Goal: Information Seeking & Learning: Learn about a topic

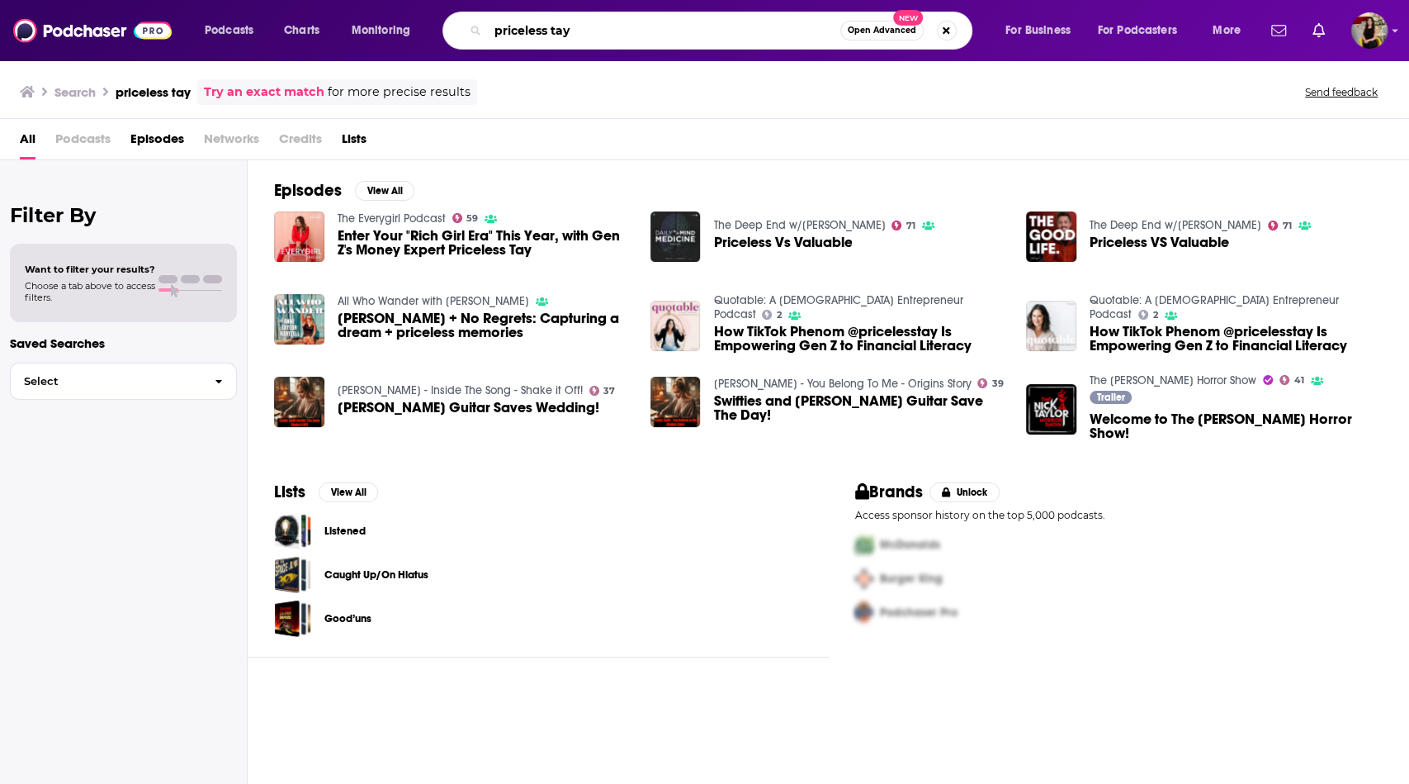
drag, startPoint x: 608, startPoint y: 38, endPoint x: 453, endPoint y: 33, distance: 154.5
click at [453, 33] on div "priceless tay Open Advanced New" at bounding box center [708, 31] width 530 height 38
type input "b"
type input "business 101"
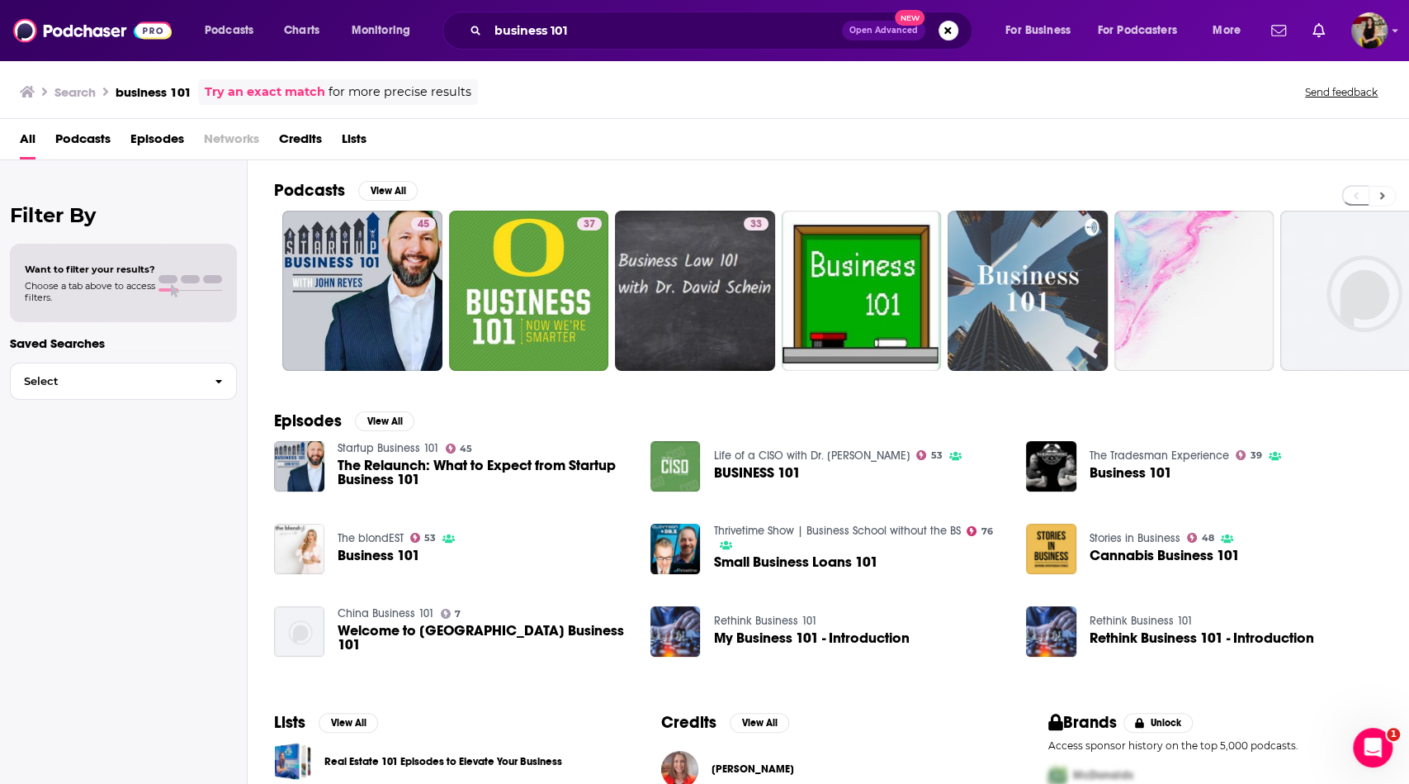
click at [1385, 192] on button at bounding box center [1382, 196] width 27 height 21
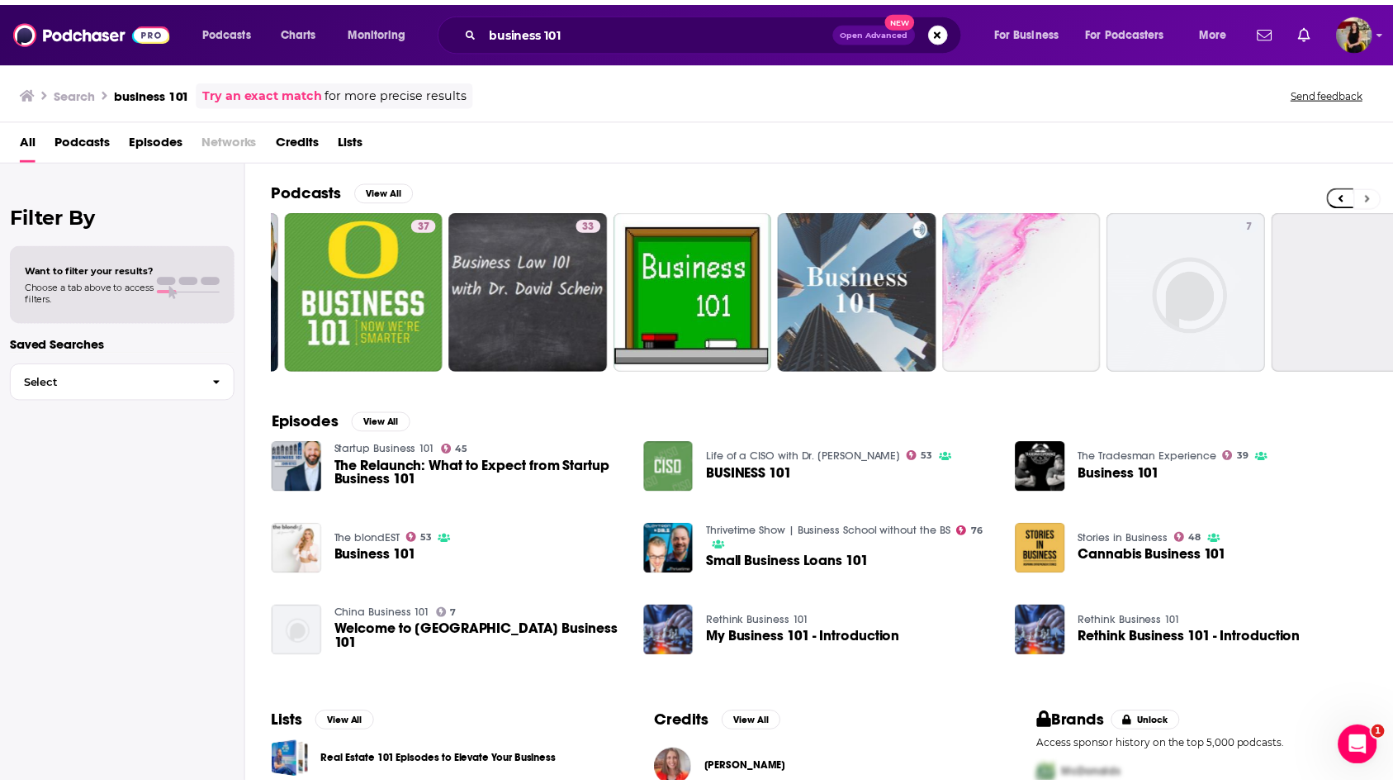
scroll to position [0, 381]
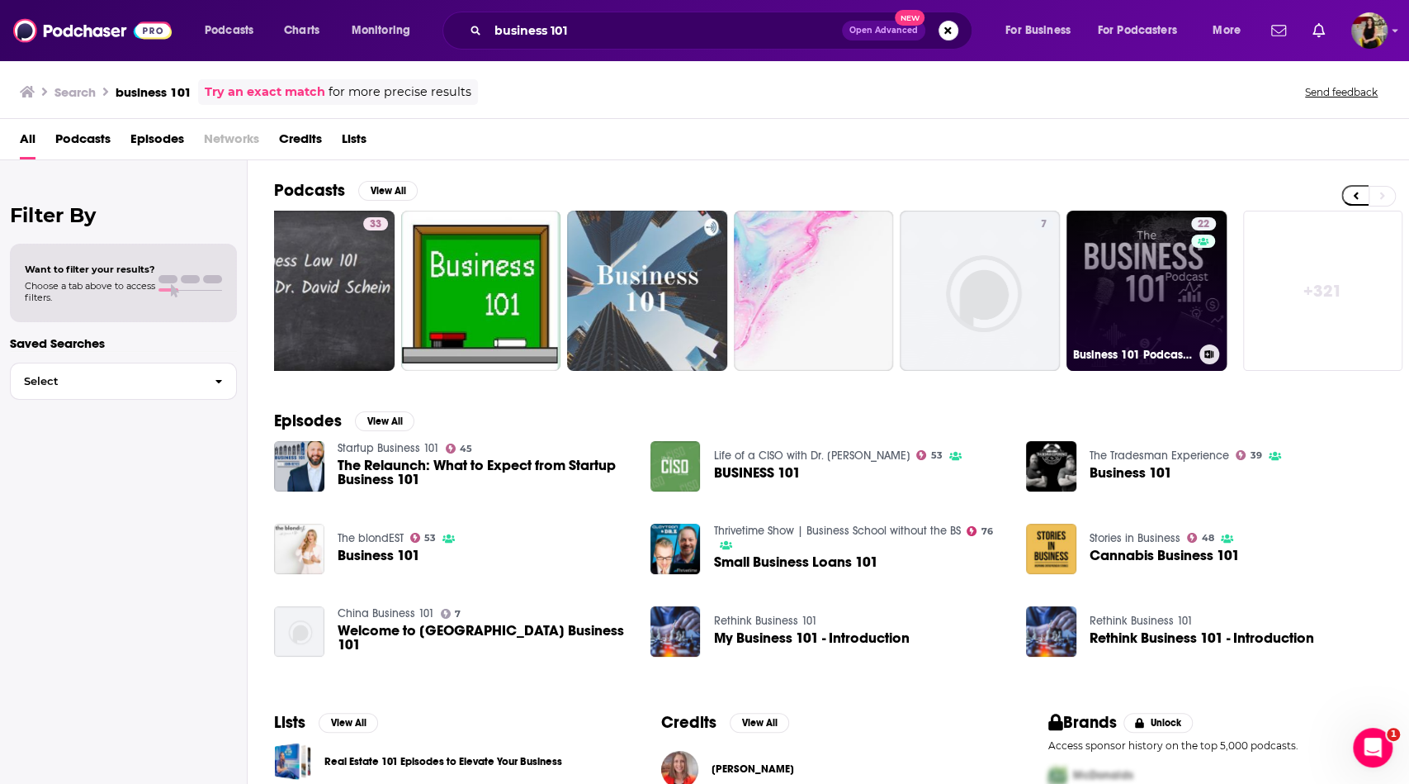
click at [1106, 312] on link "22 Business 101 Podcast | Finance and Growth Mastery" at bounding box center [1147, 291] width 160 height 160
